Goal: Task Accomplishment & Management: Manage account settings

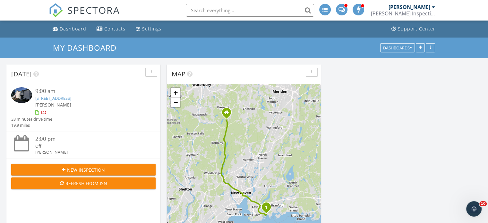
click at [55, 98] on link "132 Shore Dr, Branford, CT 06405" at bounding box center [53, 98] width 36 height 6
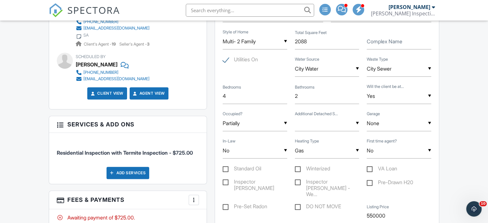
scroll to position [404, 0]
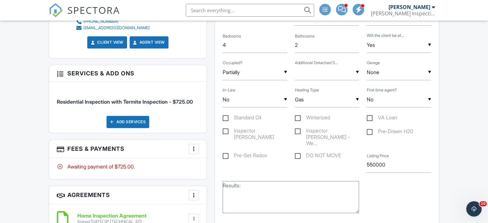
click at [193, 146] on div at bounding box center [194, 149] width 6 height 6
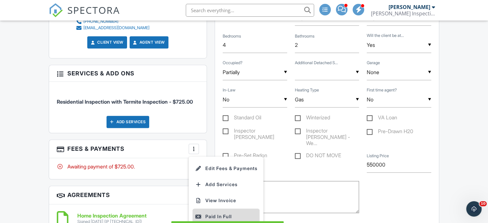
click at [210, 213] on div "Paid In Full" at bounding box center [226, 217] width 62 height 8
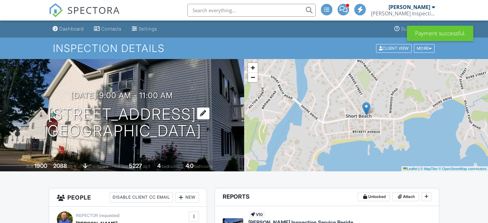
click at [130, 111] on h1 "132 Shore Dr Branford, CT 06405" at bounding box center [121, 123] width 159 height 34
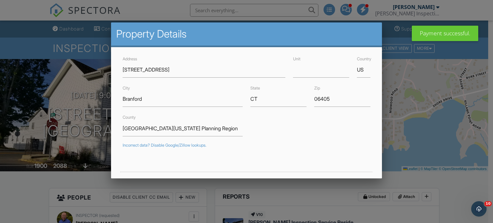
click at [70, 103] on div at bounding box center [246, 107] width 493 height 279
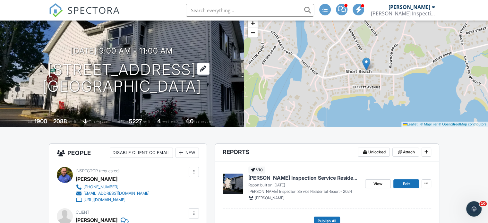
scroll to position [128, 0]
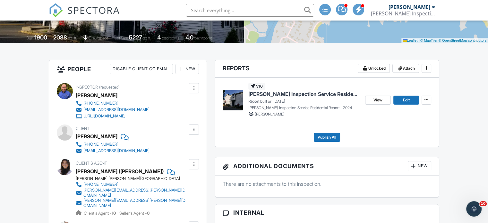
drag, startPoint x: 76, startPoint y: 137, endPoint x: 114, endPoint y: 133, distance: 38.7
click at [114, 133] on div "[PERSON_NAME]" at bounding box center [97, 137] width 42 height 10
copy div "[PERSON_NAME]"
click at [173, 148] on div "Client Mitchell Petrillo 203-889-8514 mpetrillo48@gmail.com" at bounding box center [128, 139] width 142 height 30
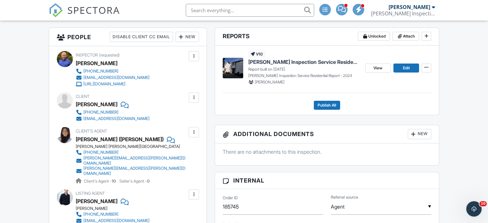
drag, startPoint x: 76, startPoint y: 102, endPoint x: 114, endPoint y: 107, distance: 37.9
click at [114, 107] on div "[PERSON_NAME]" at bounding box center [97, 104] width 42 height 10
copy div "[PERSON_NAME]"
click at [167, 118] on div "Client Mitchell Petrillo 203-889-8514 mpetrillo48@gmail.com" at bounding box center [128, 107] width 142 height 30
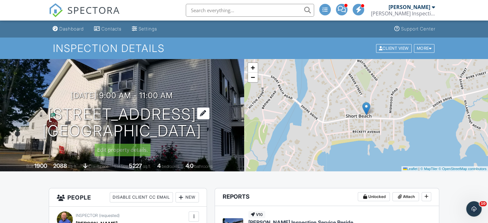
click at [127, 116] on h1 "132 Shore Dr Branford, CT 06405" at bounding box center [121, 123] width 159 height 34
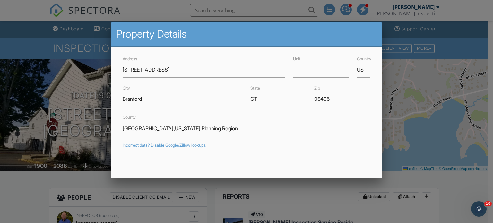
click at [46, 109] on div at bounding box center [246, 107] width 493 height 279
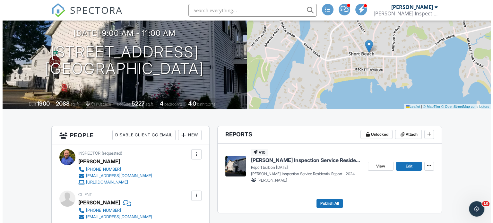
scroll to position [64, 0]
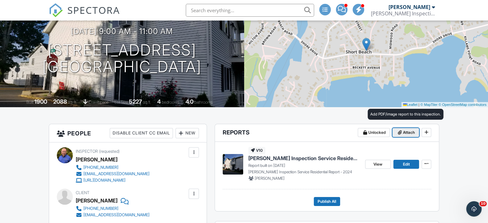
click at [404, 133] on span "Attach" at bounding box center [409, 132] width 12 height 6
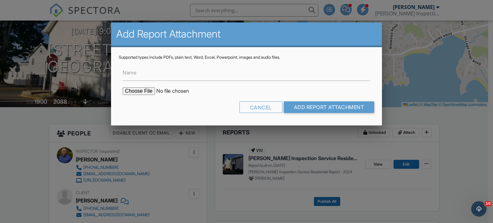
click at [133, 90] on input "file" at bounding box center [177, 91] width 109 height 8
type input "C:\fakepath\Petrillo, Mitchell WDI Form ..pdf"
click at [316, 107] on input "Add Report Attachment" at bounding box center [329, 107] width 91 height 12
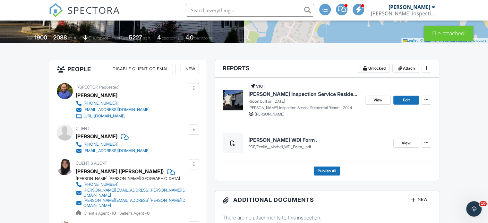
click at [321, 95] on span "[PERSON_NAME] Inspection Service Residential Report" at bounding box center [304, 93] width 112 height 7
